Goal: Task Accomplishment & Management: Use online tool/utility

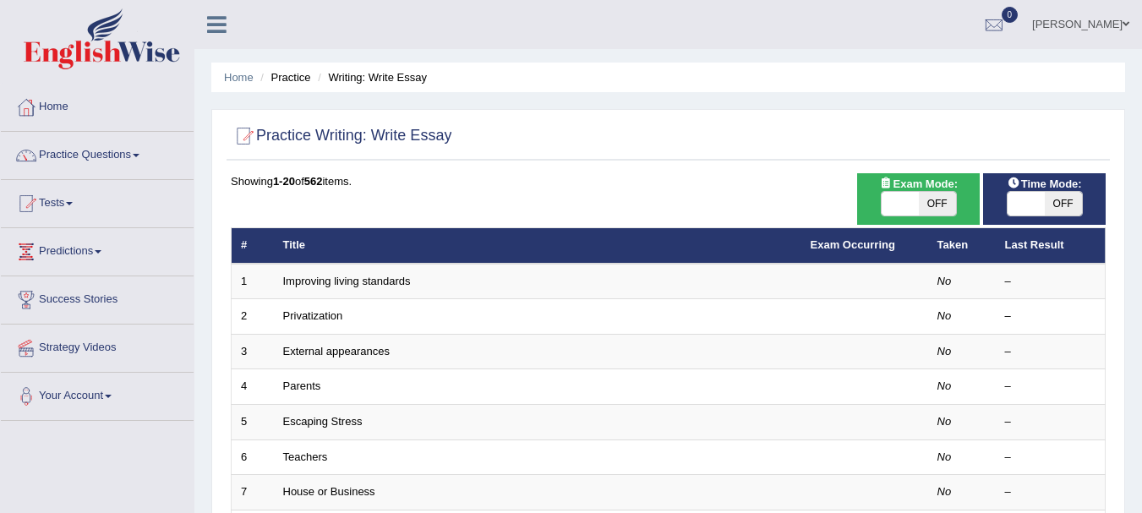
click at [924, 195] on span "OFF" at bounding box center [936, 204] width 37 height 24
checkbox input "true"
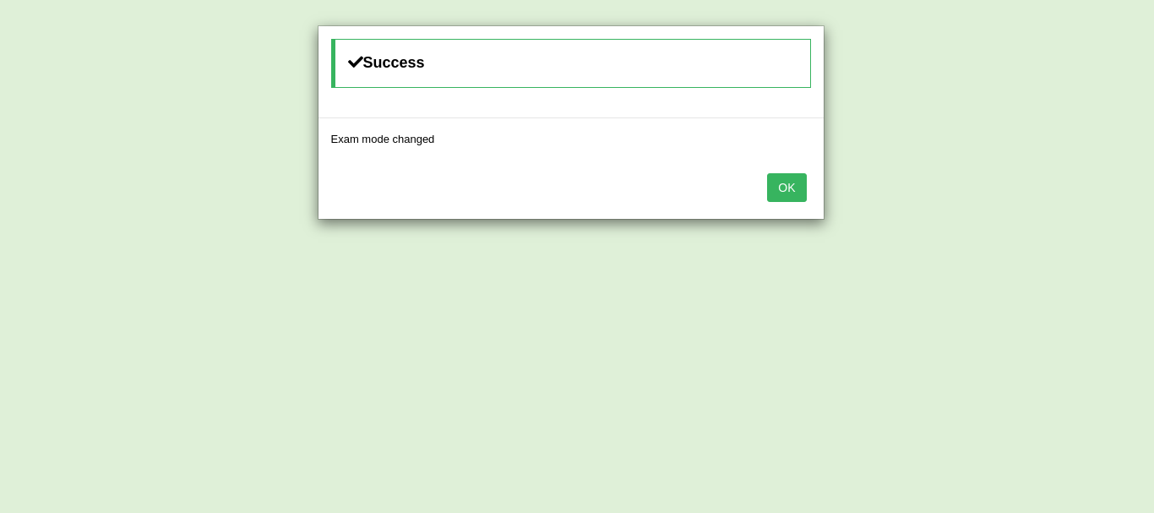
click at [766, 188] on div "OK" at bounding box center [571, 189] width 505 height 59
click at [771, 188] on button "OK" at bounding box center [786, 187] width 39 height 29
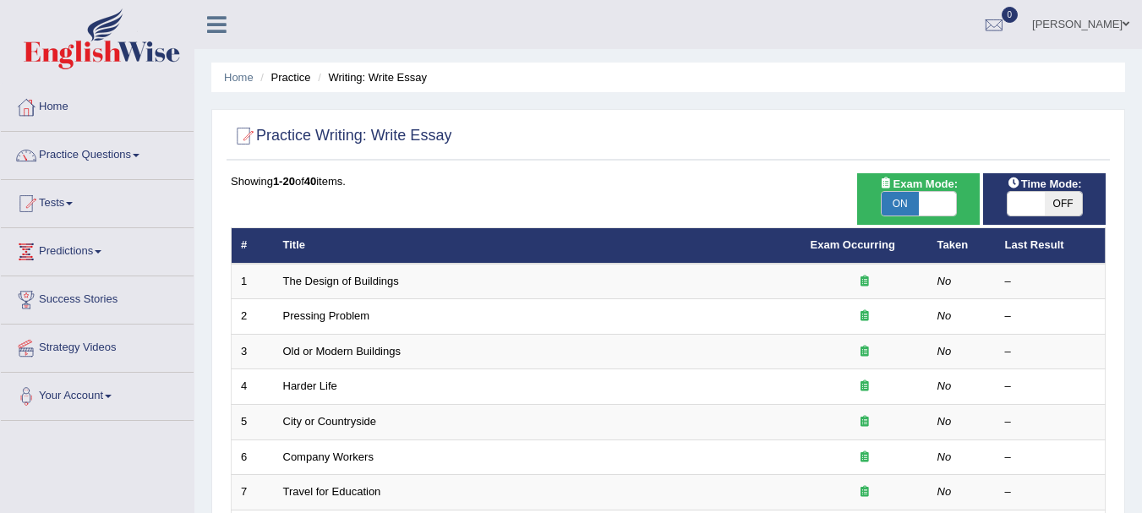
click at [1056, 202] on span "OFF" at bounding box center [1062, 204] width 37 height 24
checkbox input "true"
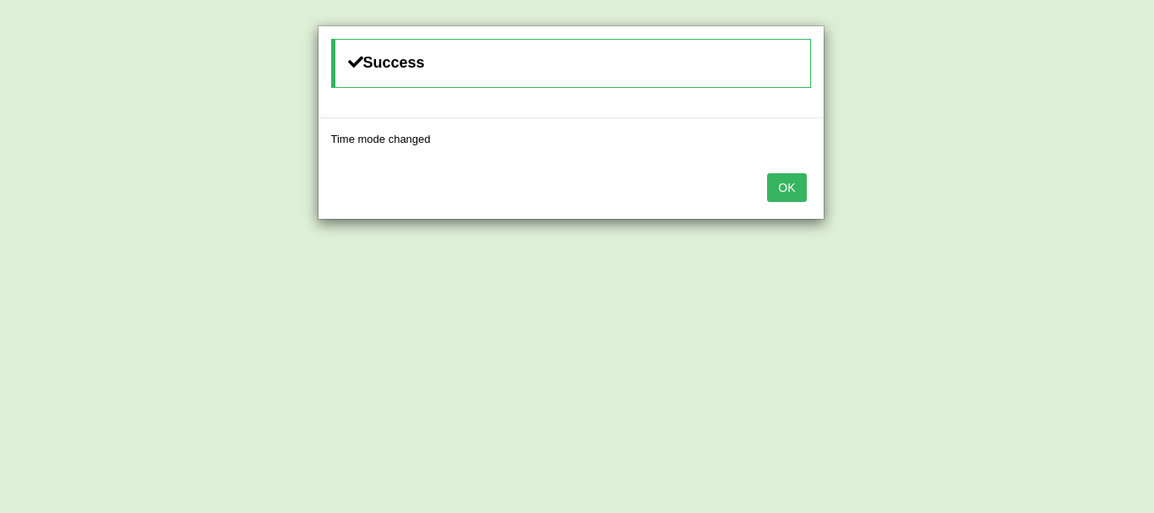
click at [808, 181] on div "OK" at bounding box center [571, 189] width 505 height 59
click at [788, 173] on button "OK" at bounding box center [786, 187] width 39 height 29
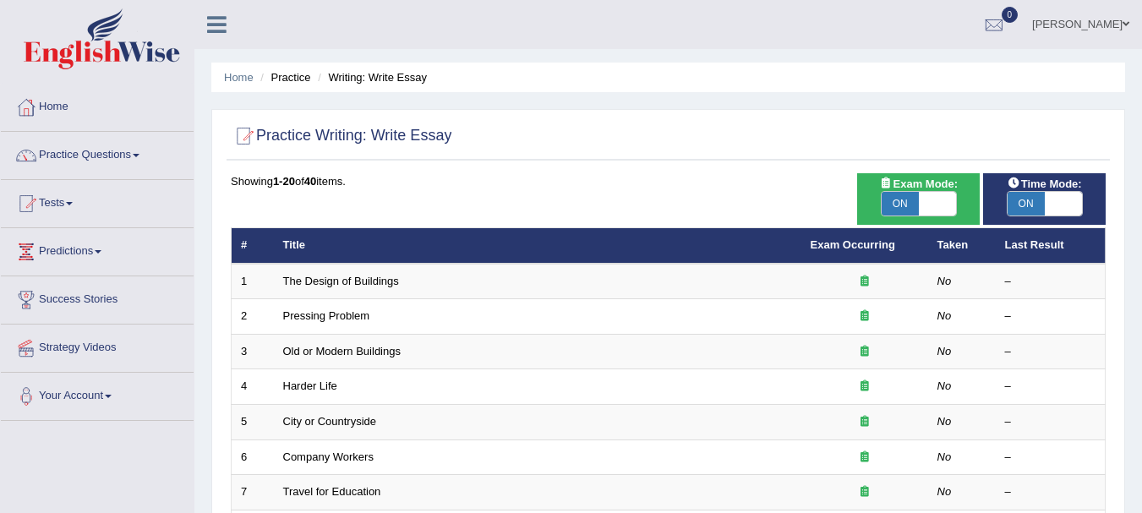
scroll to position [449, 0]
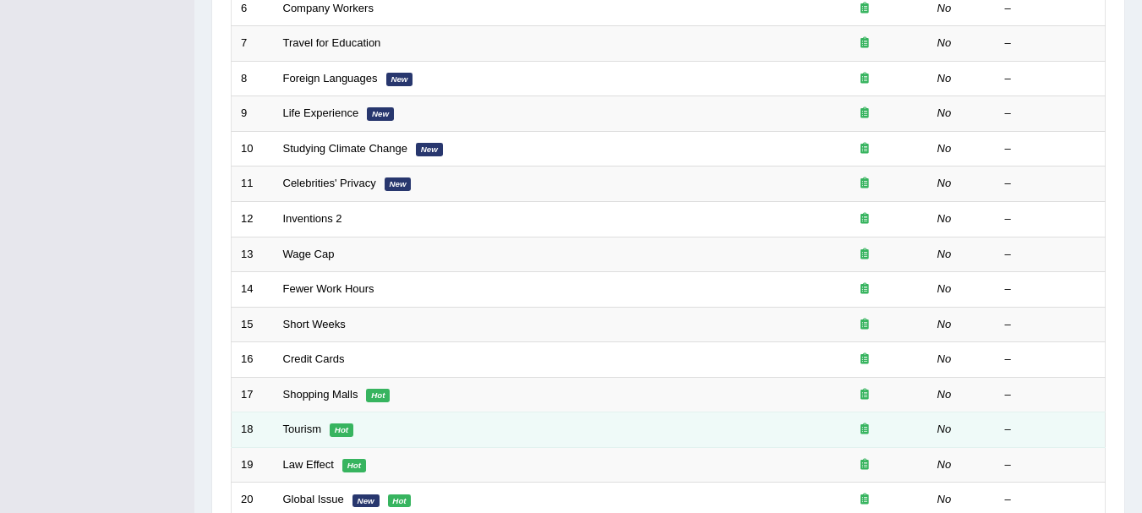
click at [534, 445] on td "Tourism Hot" at bounding box center [537, 429] width 527 height 35
click at [283, 431] on link "Tourism" at bounding box center [302, 428] width 39 height 13
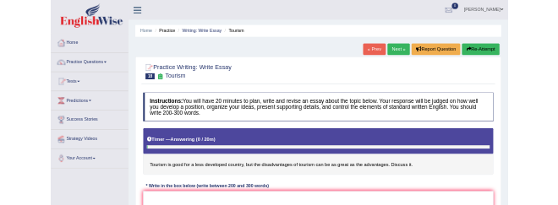
scroll to position [374, 0]
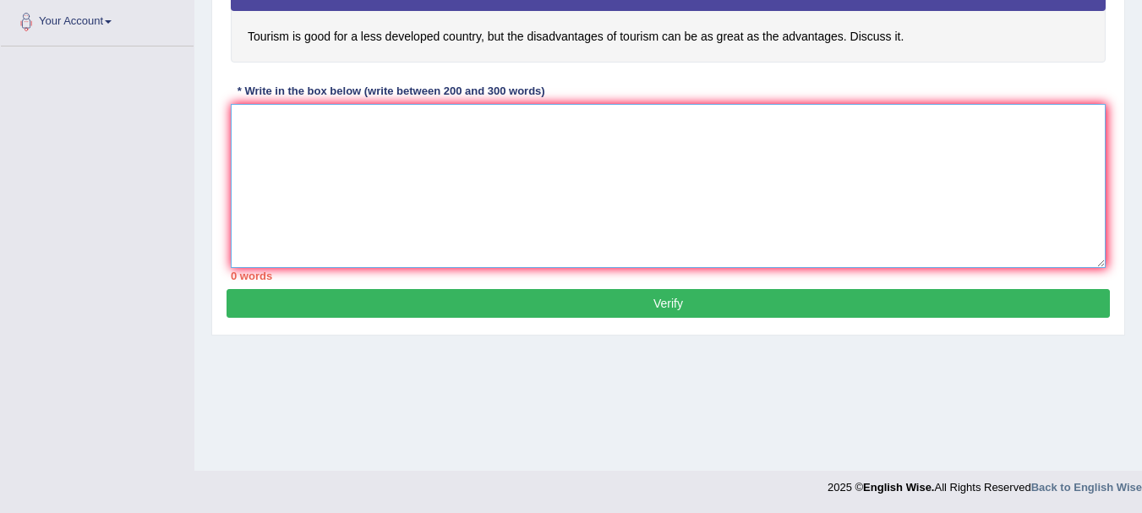
click at [887, 184] on textarea at bounding box center [668, 186] width 875 height 164
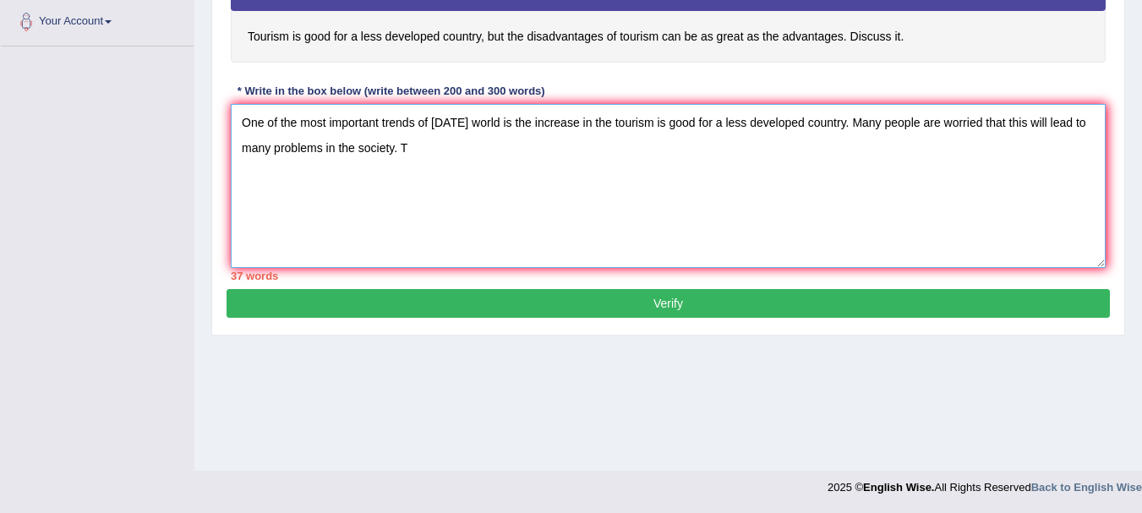
type textarea "One of the most important trends of today's world is the increase in the touris…"
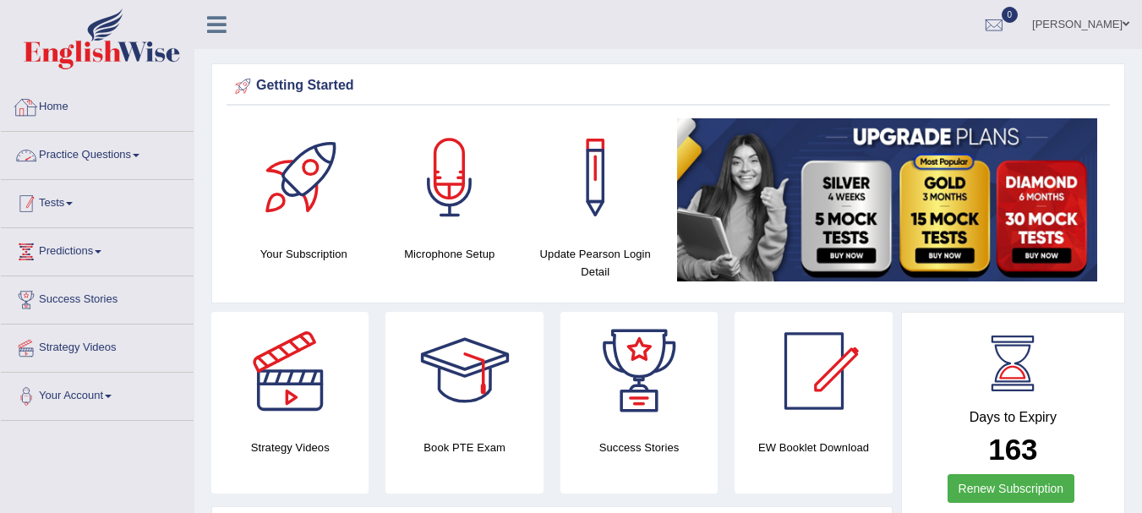
click at [54, 180] on link "Tests" at bounding box center [97, 201] width 193 height 42
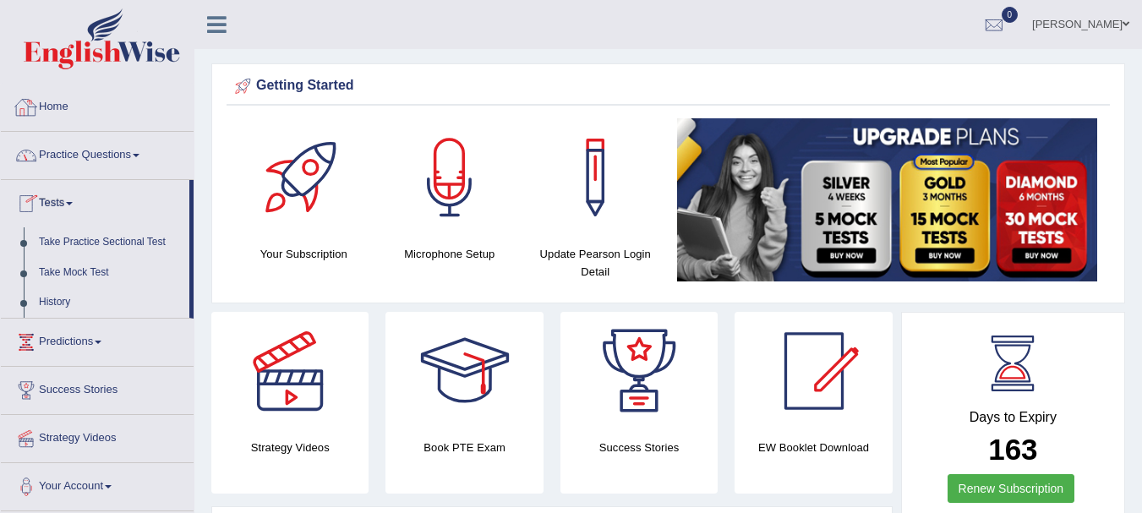
click at [87, 117] on link "Home" at bounding box center [97, 105] width 193 height 42
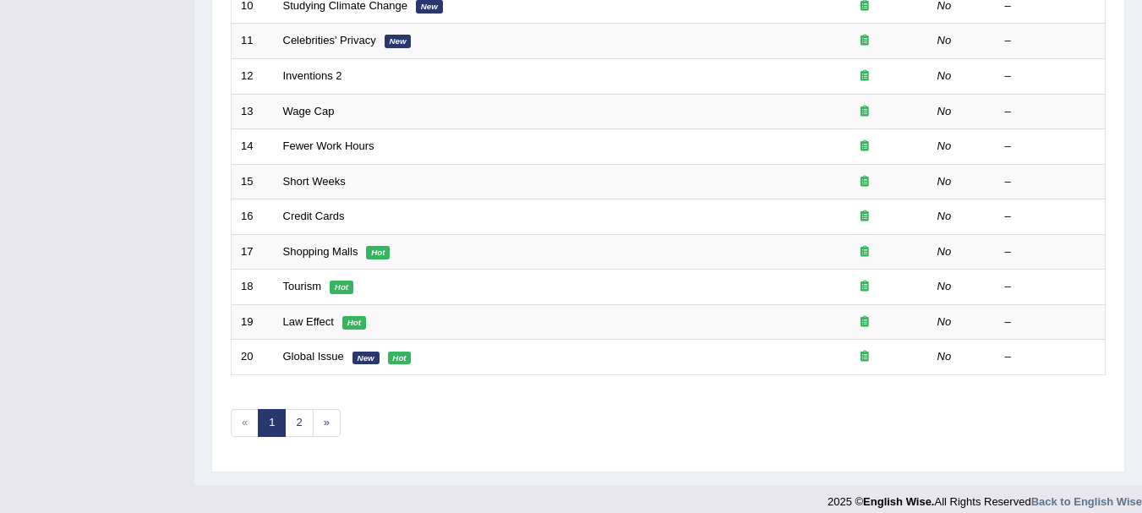
scroll to position [606, 0]
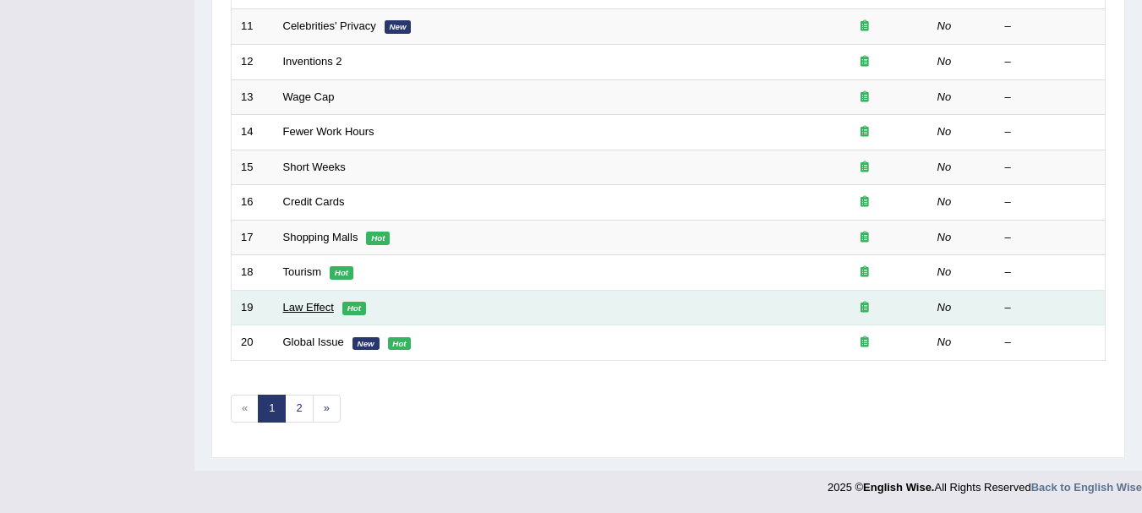
click at [304, 306] on link "Law Effect" at bounding box center [308, 307] width 51 height 13
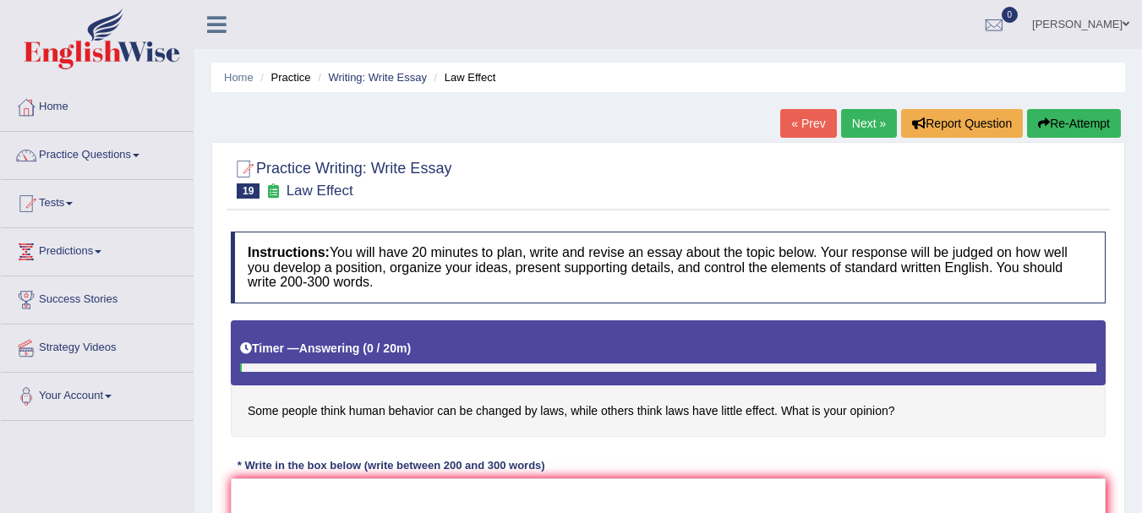
click at [862, 119] on link "Next »" at bounding box center [869, 123] width 56 height 29
click at [863, 119] on link "Next »" at bounding box center [869, 123] width 56 height 29
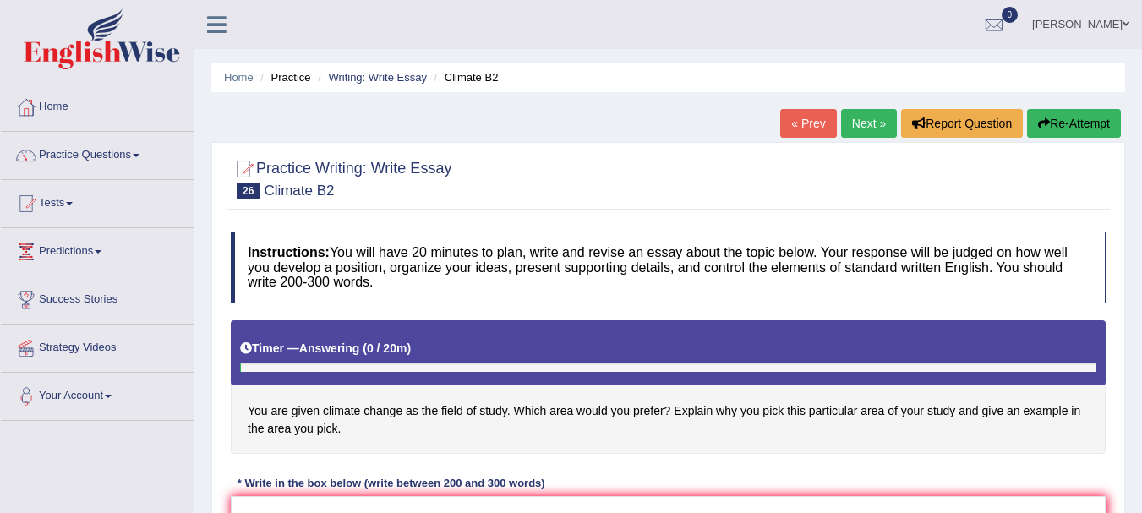
scroll to position [374, 0]
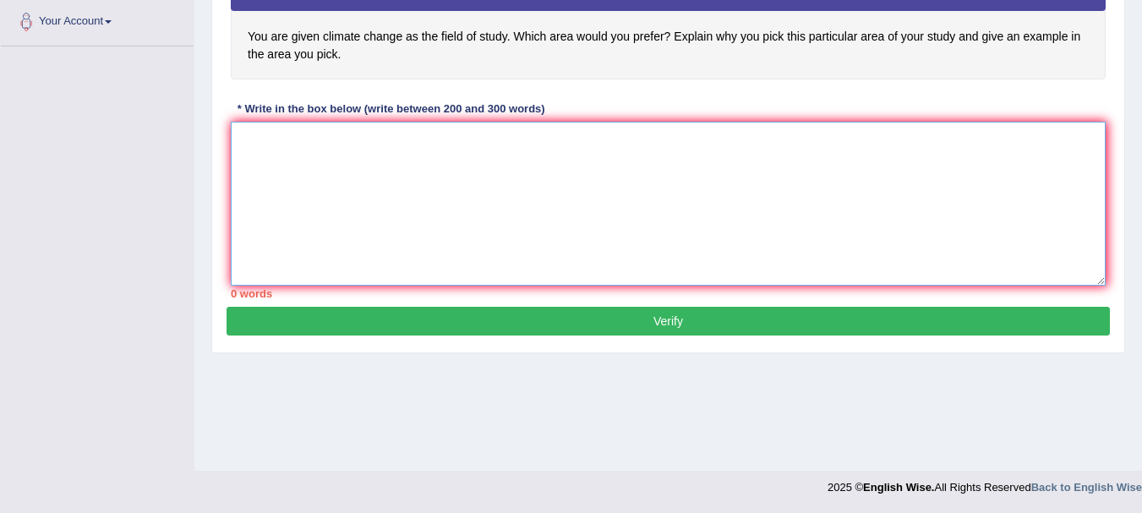
click at [951, 253] on textarea at bounding box center [668, 204] width 875 height 164
drag, startPoint x: 951, startPoint y: 253, endPoint x: 936, endPoint y: 247, distance: 15.5
click at [936, 247] on textarea "One of" at bounding box center [668, 204] width 875 height 164
type textarea "O"
